Goal: Task Accomplishment & Management: Complete application form

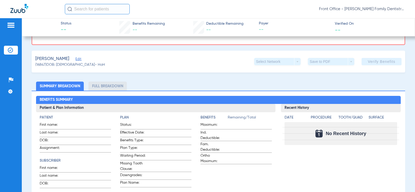
scroll to position [26, 0]
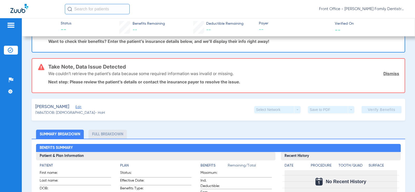
click at [84, 109] on div "[PERSON_NAME]" at bounding box center [70, 107] width 70 height 6
click at [80, 108] on span "Edit" at bounding box center [78, 107] width 5 height 5
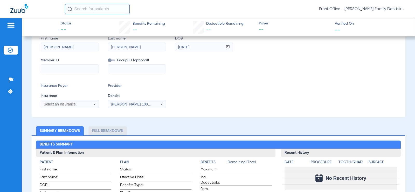
scroll to position [104, 0]
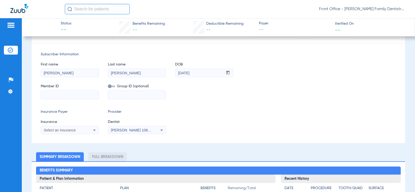
click at [77, 93] on input at bounding box center [70, 95] width 58 height 8
type input "388961126"
click at [76, 132] on div "Select an Insurance" at bounding box center [70, 130] width 58 height 6
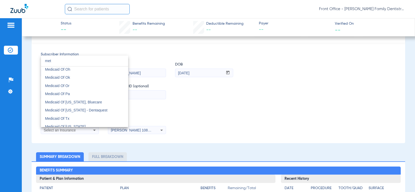
scroll to position [0, 0]
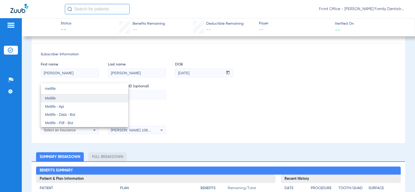
type input "metlife"
click at [90, 100] on mat-option "Metlife" at bounding box center [84, 98] width 87 height 8
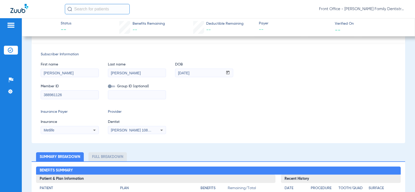
click at [139, 132] on span "[PERSON_NAME] 1083226609" at bounding box center [136, 130] width 51 height 4
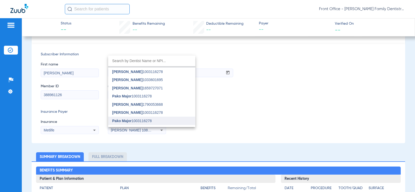
scroll to position [13, 0]
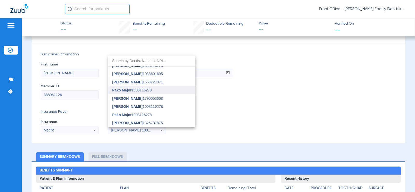
click at [151, 94] on mat-option "Pako Major 1003116278" at bounding box center [151, 90] width 87 height 8
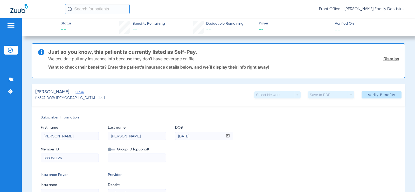
scroll to position [0, 0]
click at [371, 98] on span at bounding box center [382, 95] width 40 height 12
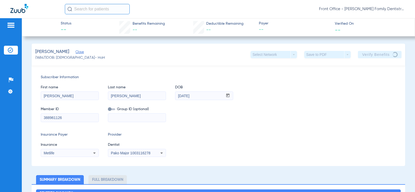
click at [84, 155] on div "Metlife" at bounding box center [70, 153] width 58 height 6
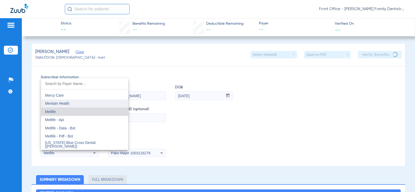
scroll to position [2576, 0]
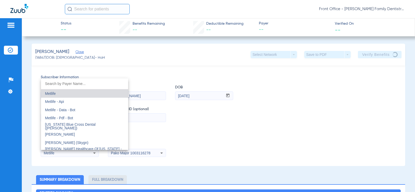
click at [289, 114] on div at bounding box center [207, 96] width 415 height 192
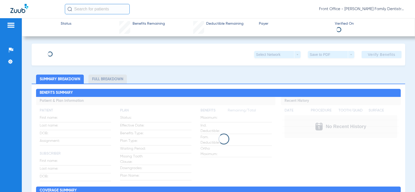
type input "[PERSON_NAME]"
type input "[DATE]"
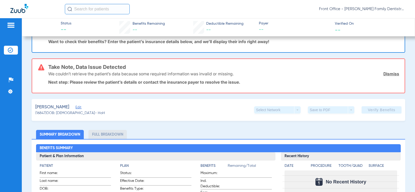
scroll to position [78, 0]
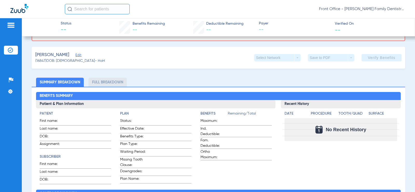
click at [80, 53] on span "Edit" at bounding box center [78, 55] width 5 height 5
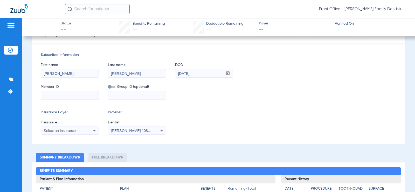
scroll to position [104, 0]
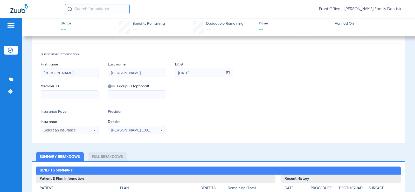
click at [83, 131] on div "Select an Insurance" at bounding box center [65, 130] width 42 height 4
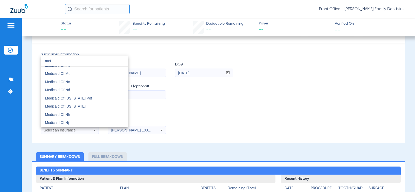
scroll to position [0, 0]
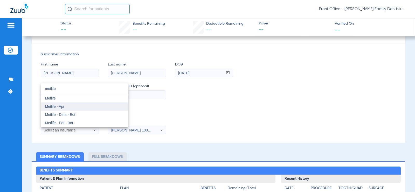
type input "metlife"
click at [78, 105] on mat-option "Metlife - Api" at bounding box center [84, 106] width 87 height 8
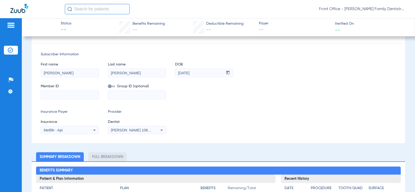
click at [121, 128] on span "[PERSON_NAME] 1083226609" at bounding box center [136, 130] width 51 height 4
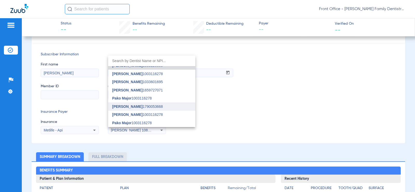
scroll to position [13, 0]
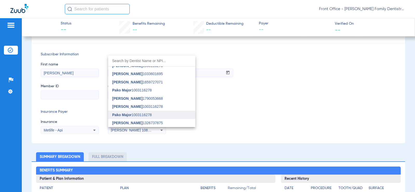
click at [141, 112] on mat-option "Pako Major 1003116278" at bounding box center [151, 115] width 87 height 8
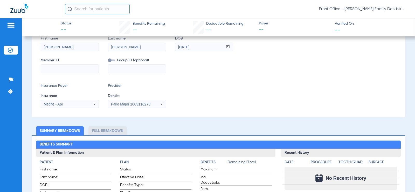
scroll to position [0, 0]
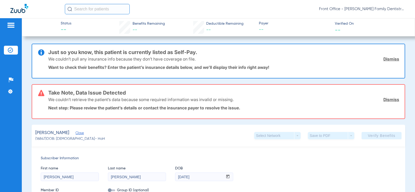
click at [386, 98] on link "Dismiss" at bounding box center [392, 99] width 16 height 5
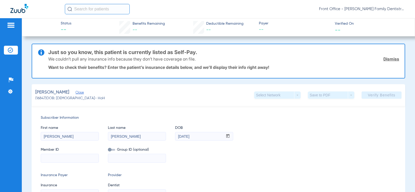
click at [389, 61] on link "Dismiss" at bounding box center [392, 58] width 16 height 5
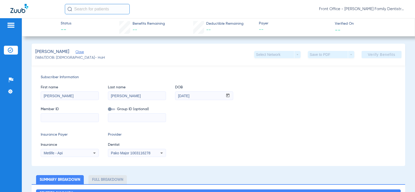
click at [95, 120] on input at bounding box center [70, 117] width 58 height 8
click at [15, 29] on div at bounding box center [11, 26] width 8 height 8
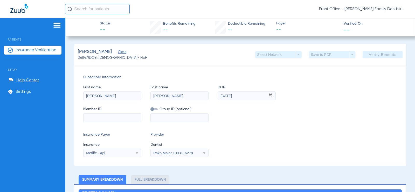
click at [33, 50] on span "Insurance Verification" at bounding box center [36, 50] width 41 height 5
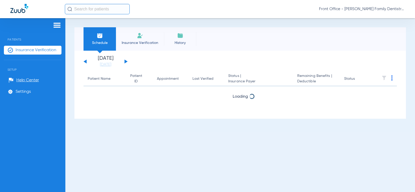
click at [146, 52] on div "Saturday 06-07-2025 Sunday 06-08-2025 Monday 06-09-2025 Tuesday 06-10-2025 Wedn…" at bounding box center [241, 85] width 332 height 68
click at [145, 48] on li "Insurance Verification" at bounding box center [140, 38] width 48 height 23
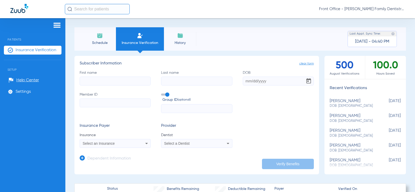
click at [121, 80] on input "First name" at bounding box center [115, 81] width 71 height 9
type input "S"
type input "[PERSON_NAME]"
type input "[DATE]"
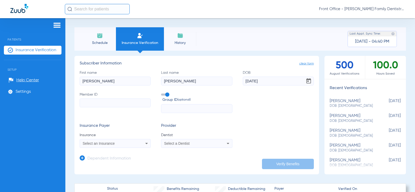
click at [142, 107] on input "Member ID" at bounding box center [115, 102] width 71 height 9
type input "388961126"
click at [125, 144] on div "Select an Insurance" at bounding box center [109, 143] width 52 height 4
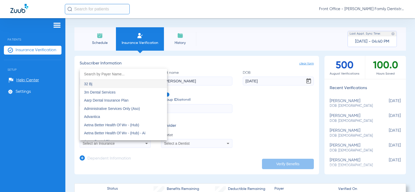
click at [110, 72] on input "dropdown search" at bounding box center [123, 74] width 87 height 11
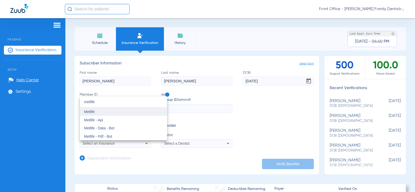
type input "metlife"
click at [107, 113] on mat-option "Metlife" at bounding box center [123, 111] width 87 height 8
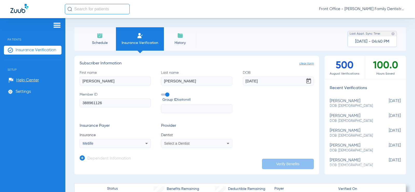
click at [212, 141] on div "Select a Dentist" at bounding box center [196, 143] width 71 height 6
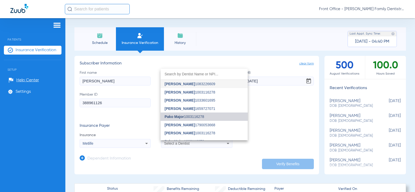
click at [205, 118] on span "Pako Major 1003116278" at bounding box center [185, 117] width 40 height 4
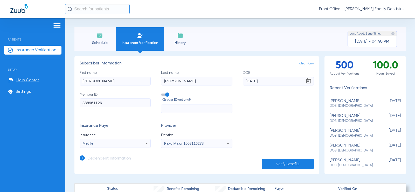
click at [279, 163] on button "Verify Benefits" at bounding box center [288, 164] width 52 height 10
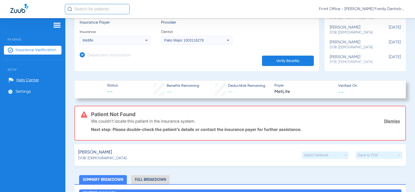
scroll to position [52, 0]
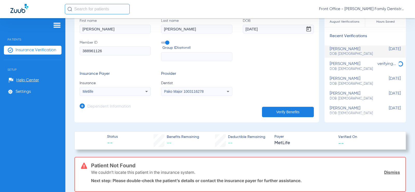
click at [109, 94] on div "Metlife" at bounding box center [115, 91] width 71 height 6
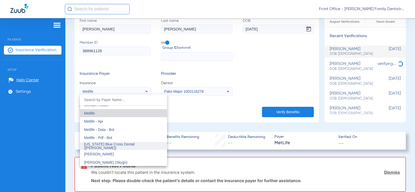
scroll to position [2576, 0]
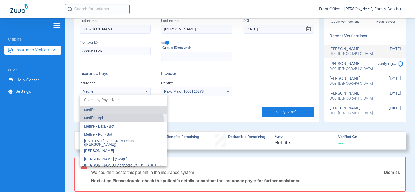
click at [114, 120] on mat-option "Metlife - Api" at bounding box center [123, 118] width 87 height 8
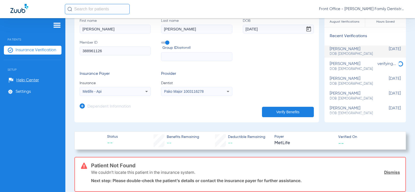
click at [288, 115] on button "Verify Benefits" at bounding box center [288, 112] width 52 height 10
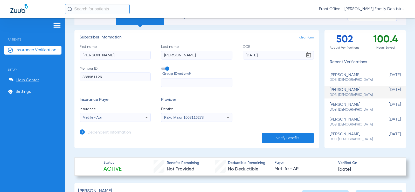
scroll to position [156, 0]
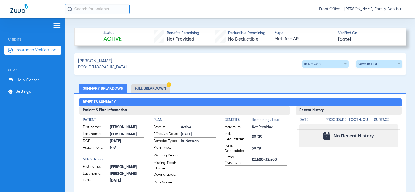
click at [158, 88] on li "Full Breakdown" at bounding box center [150, 88] width 38 height 9
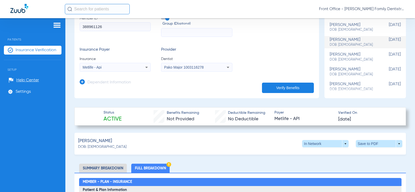
scroll to position [130, 0]
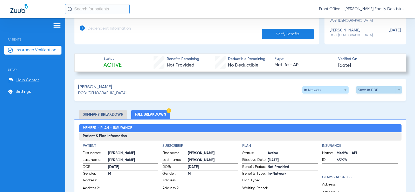
click at [364, 86] on span at bounding box center [379, 89] width 46 height 7
click at [335, 99] on span "Save to PDF" at bounding box center [336, 100] width 21 height 4
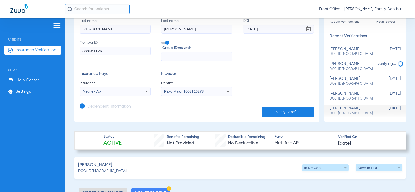
scroll to position [0, 0]
